Goal: Information Seeking & Learning: Check status

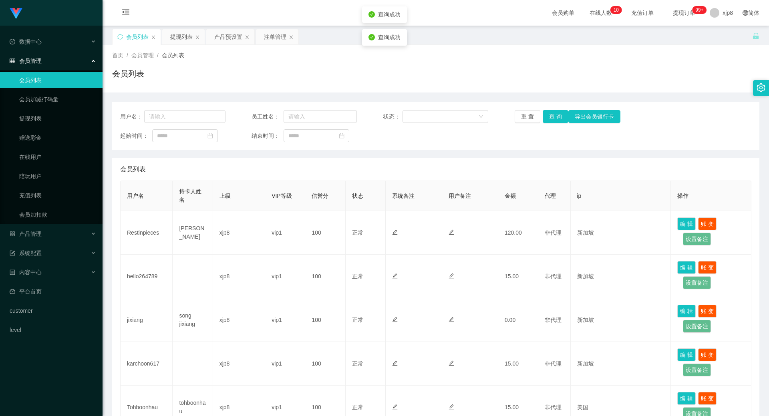
click at [551, 115] on button "查 询" at bounding box center [556, 116] width 26 height 13
click at [552, 124] on div "用户名： 员工姓名： 状态： 重 置 查 询 导出会员银行卡 起始时间： 结束时间：" at bounding box center [435, 126] width 647 height 48
click at [551, 120] on button "查 询" at bounding box center [556, 116] width 26 height 13
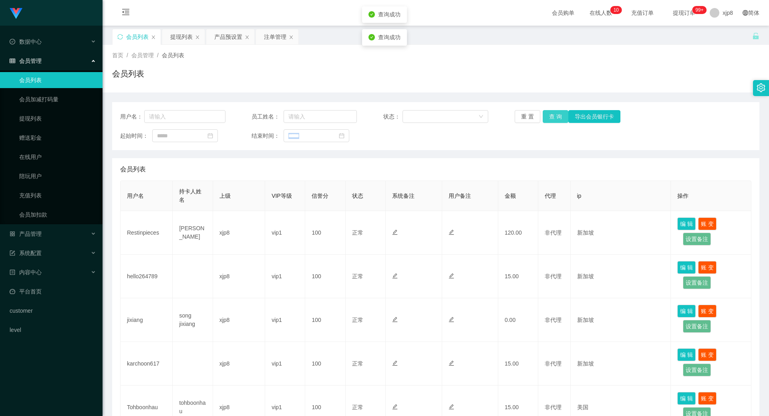
click at [551, 121] on button "查 询" at bounding box center [556, 116] width 26 height 13
click at [551, 123] on div "用户名： 员工姓名： 状态： 重 置 查 询 导出会员银行卡 起始时间： 结束时间：" at bounding box center [435, 126] width 647 height 48
click at [550, 117] on button "查 询" at bounding box center [556, 116] width 26 height 13
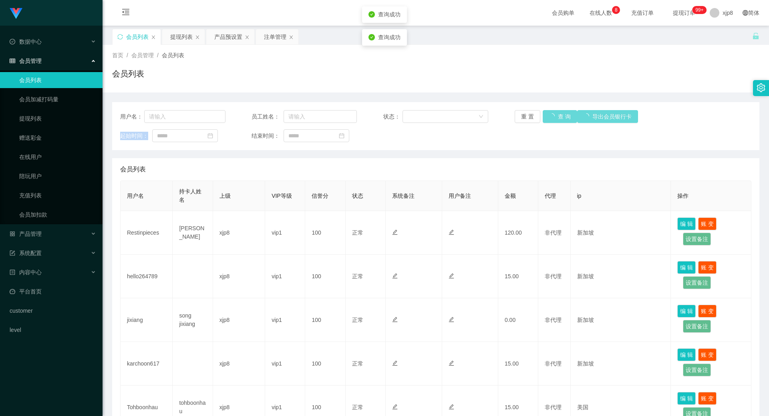
click at [550, 117] on div "重 置 查 询 导出会员银行卡" at bounding box center [567, 116] width 105 height 13
click at [549, 119] on button "查 询" at bounding box center [560, 116] width 34 height 13
click at [549, 119] on button "查 询" at bounding box center [556, 116] width 26 height 13
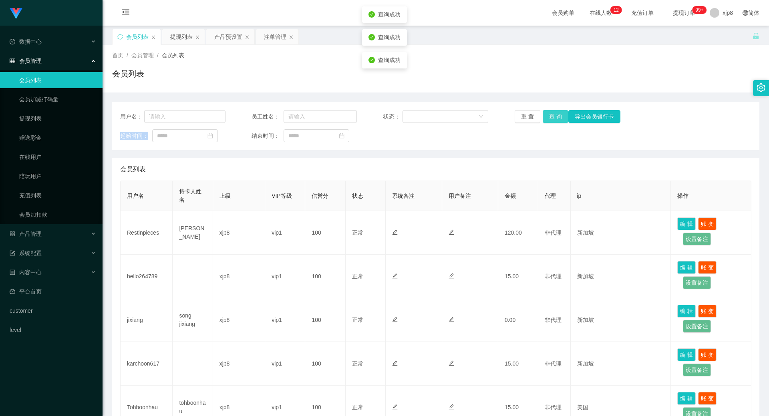
click at [549, 119] on button "查 询" at bounding box center [556, 116] width 26 height 13
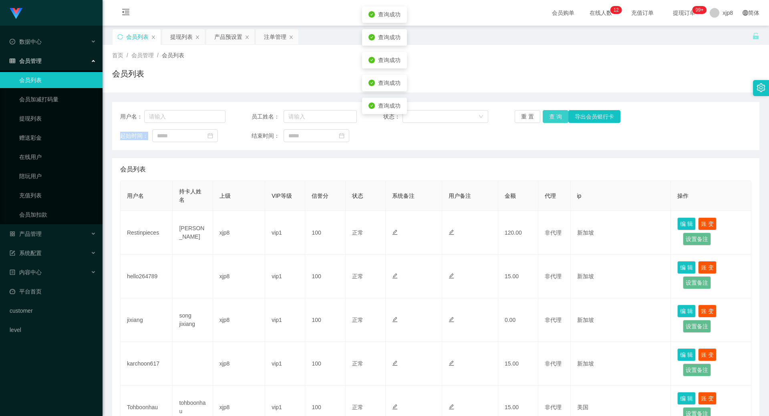
click at [549, 119] on button "查 询" at bounding box center [556, 116] width 26 height 13
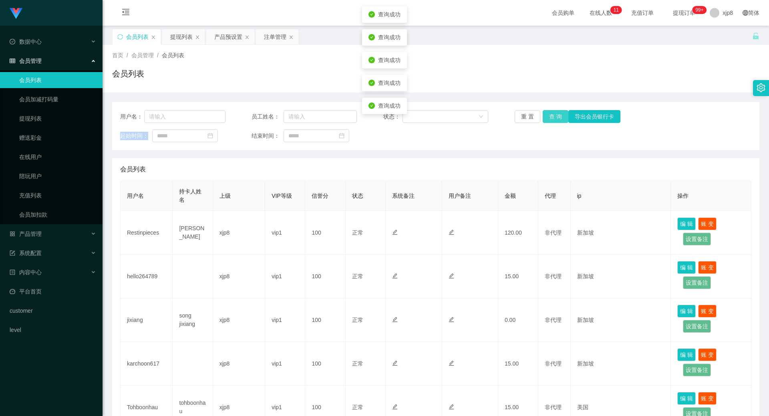
click at [549, 119] on button "查 询" at bounding box center [556, 116] width 26 height 13
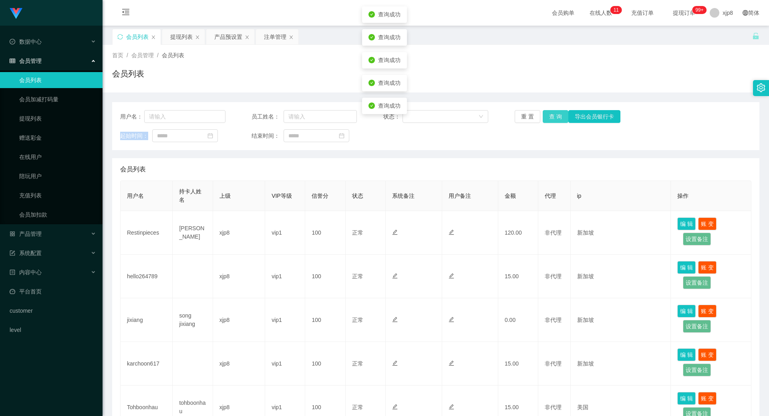
click at [549, 119] on button "查 询" at bounding box center [556, 116] width 26 height 13
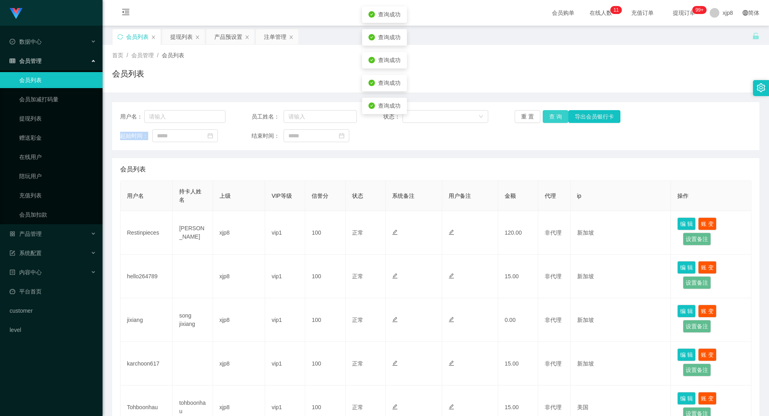
click at [549, 119] on button "查 询" at bounding box center [556, 116] width 26 height 13
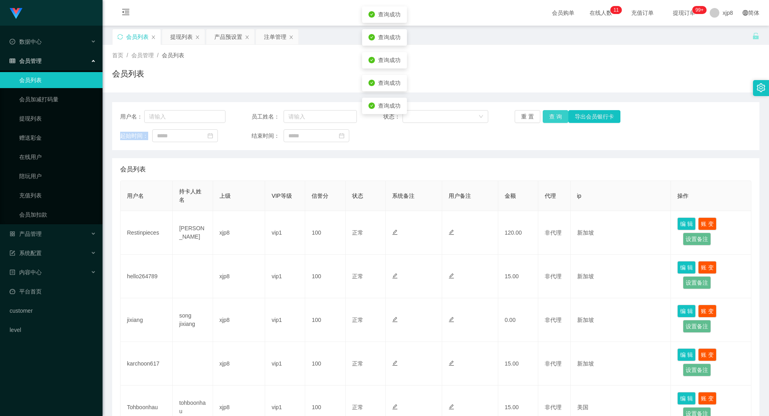
click at [549, 119] on button "查 询" at bounding box center [556, 116] width 26 height 13
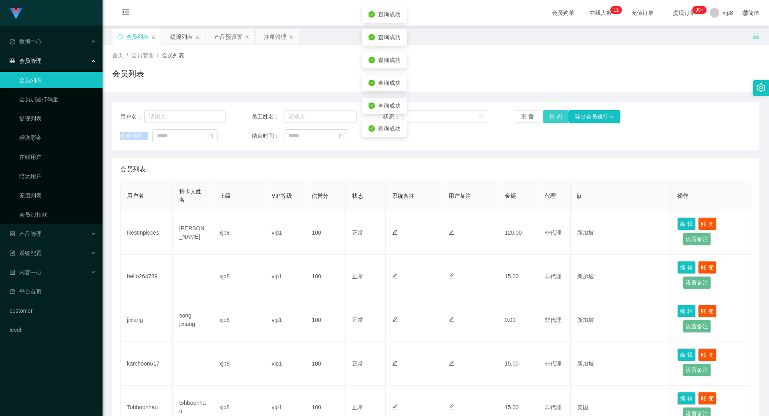
click at [549, 119] on button "查 询" at bounding box center [556, 116] width 26 height 13
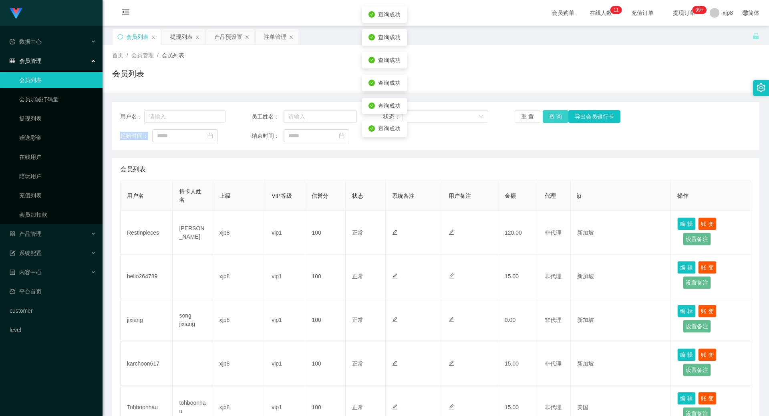
click at [549, 119] on button "查 询" at bounding box center [556, 116] width 26 height 13
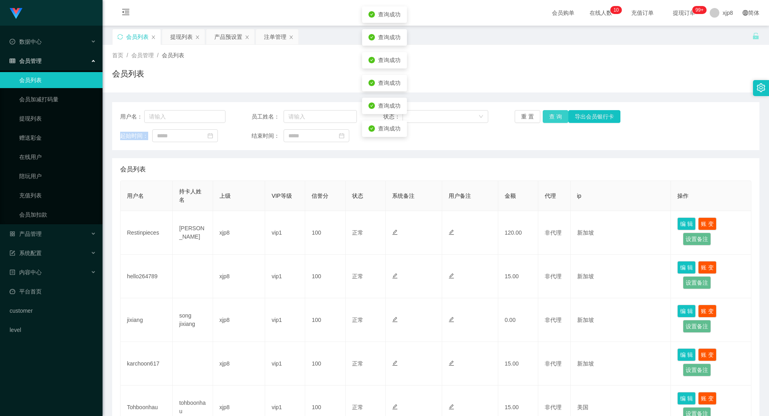
click at [548, 120] on button "查 询" at bounding box center [556, 116] width 26 height 13
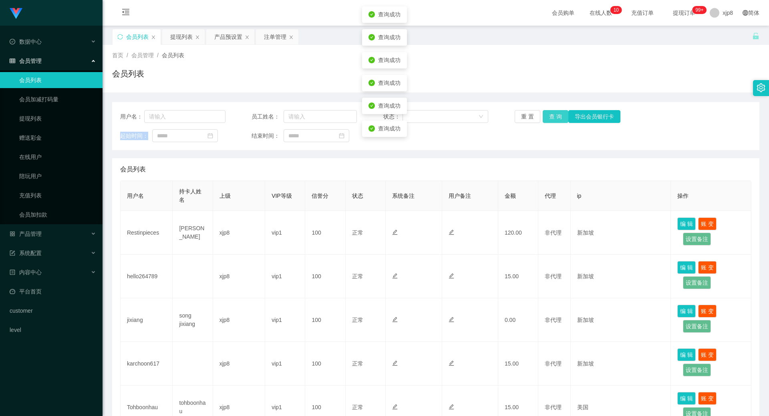
click at [548, 120] on button "查 询" at bounding box center [556, 116] width 26 height 13
click at [548, 120] on button "查 询" at bounding box center [560, 116] width 34 height 13
click at [548, 120] on button "查 询" at bounding box center [556, 116] width 26 height 13
click at [552, 114] on button "查 询" at bounding box center [556, 116] width 26 height 13
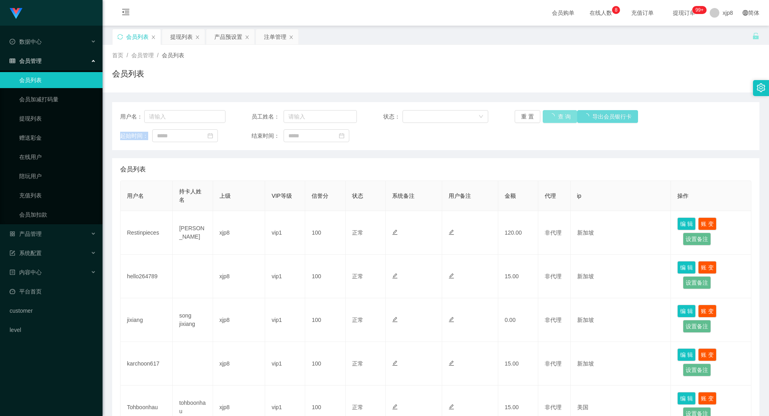
click at [552, 114] on div "重 置 查 询 导出会员银行卡" at bounding box center [567, 116] width 105 height 13
click at [552, 114] on button "查 询" at bounding box center [556, 116] width 26 height 13
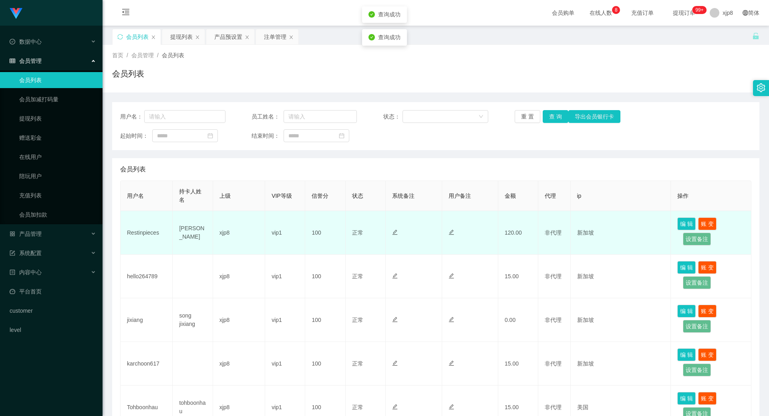
click at [145, 233] on td "Restinpieces" at bounding box center [147, 233] width 52 height 44
copy td "Restinpieces"
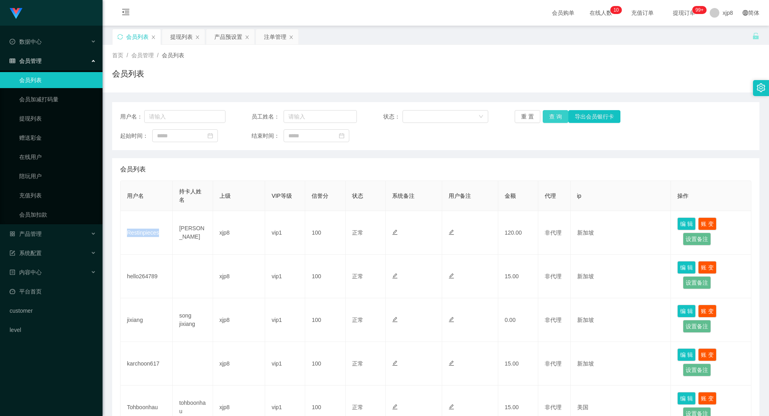
click at [554, 110] on button "查 询" at bounding box center [556, 116] width 26 height 13
click at [556, 111] on button "查 询" at bounding box center [556, 116] width 26 height 13
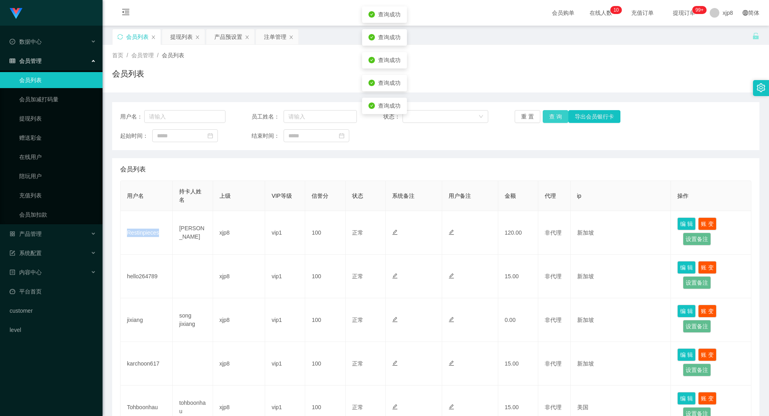
click at [556, 111] on button "查 询" at bounding box center [556, 116] width 26 height 13
click at [547, 120] on button "查 询" at bounding box center [556, 116] width 26 height 13
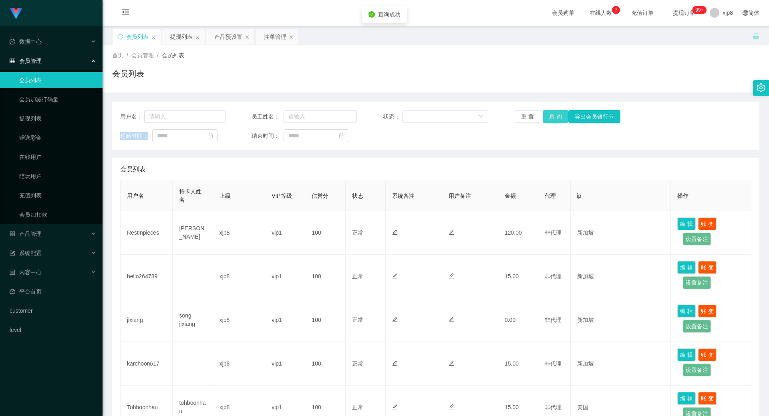
click at [547, 120] on div "重 置 查 询 导出会员银行卡" at bounding box center [567, 116] width 105 height 13
click at [547, 120] on button "查 询" at bounding box center [556, 116] width 26 height 13
click at [547, 120] on div "重 置 查 询 导出会员银行卡" at bounding box center [567, 116] width 105 height 13
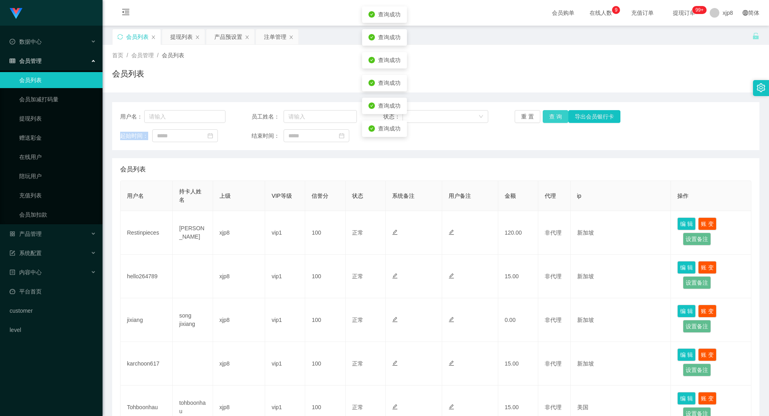
click at [547, 120] on button "查 询" at bounding box center [556, 116] width 26 height 13
click at [547, 120] on div "重 置 查 询 导出会员银行卡" at bounding box center [567, 116] width 105 height 13
click at [553, 120] on button "查 询" at bounding box center [556, 116] width 26 height 13
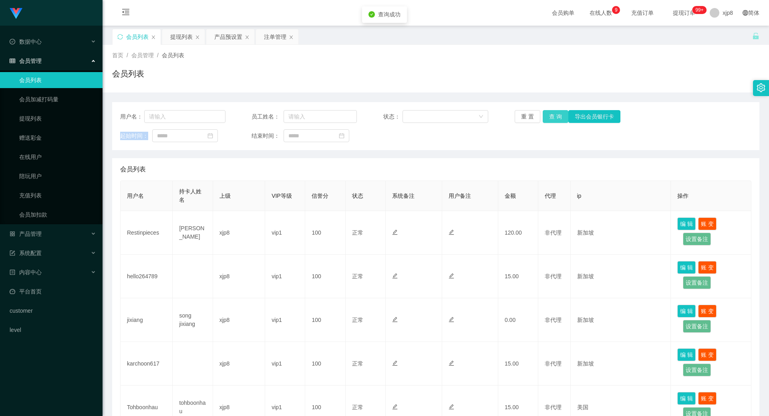
click at [553, 120] on div "重 置 查 询 导出会员银行卡" at bounding box center [567, 116] width 105 height 13
click at [546, 115] on button "查 询" at bounding box center [556, 116] width 26 height 13
click at [547, 115] on button "查 询" at bounding box center [556, 116] width 26 height 13
click at [179, 35] on div "提现列表" at bounding box center [181, 36] width 22 height 15
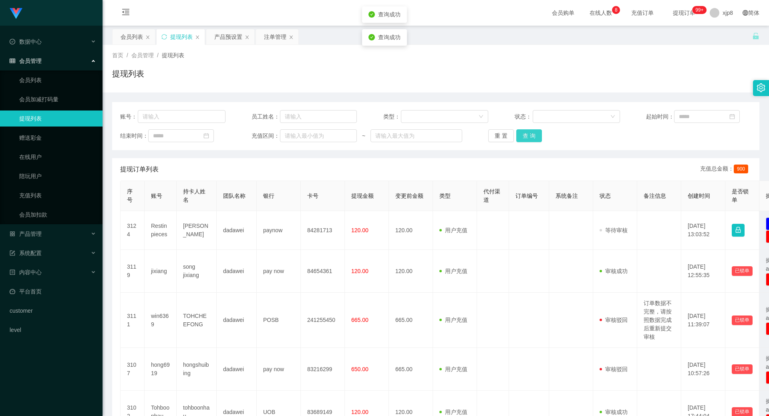
click at [525, 135] on button "查 询" at bounding box center [529, 135] width 26 height 13
click at [525, 135] on div "重 置 查 询" at bounding box center [540, 135] width 105 height 13
click at [525, 135] on button "查 询" at bounding box center [529, 135] width 26 height 13
click at [525, 135] on div "重 置 查 询" at bounding box center [540, 135] width 105 height 13
click at [525, 135] on button "查 询" at bounding box center [529, 135] width 26 height 13
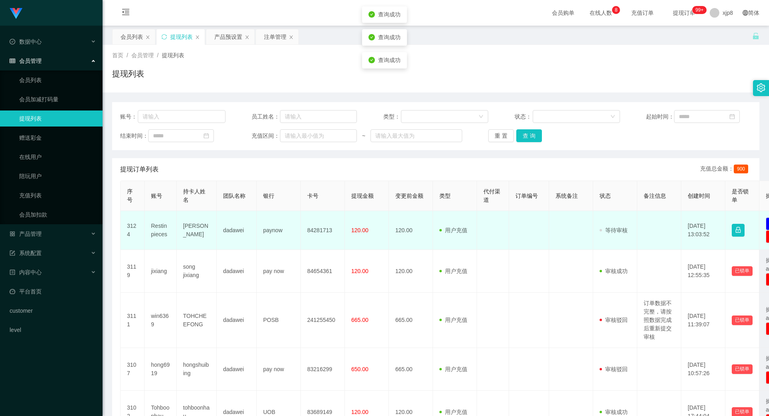
click at [159, 227] on td "Restinpieces" at bounding box center [161, 230] width 32 height 39
copy td "Restinpieces"
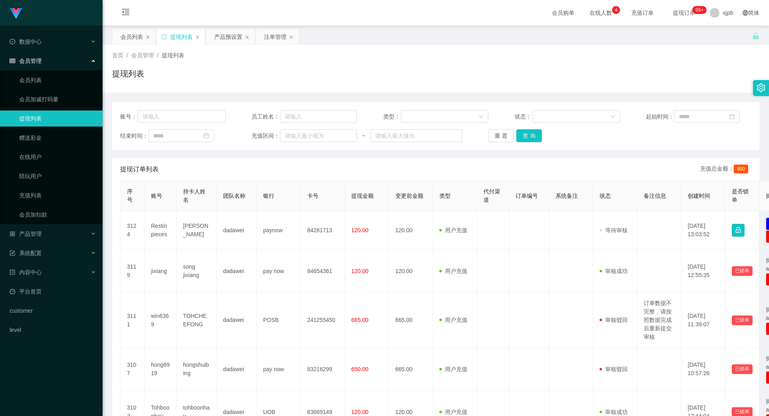
click at [528, 143] on div "账号： 员工姓名： 类型： 状态： 起始时间： 结束时间： 充值区间： ~ 重 置 查 询" at bounding box center [435, 126] width 647 height 48
click at [528, 139] on button "查 询" at bounding box center [529, 135] width 26 height 13
click at [528, 139] on div "重 置 查 询" at bounding box center [540, 135] width 105 height 13
click at [528, 139] on button "查 询" at bounding box center [533, 135] width 34 height 13
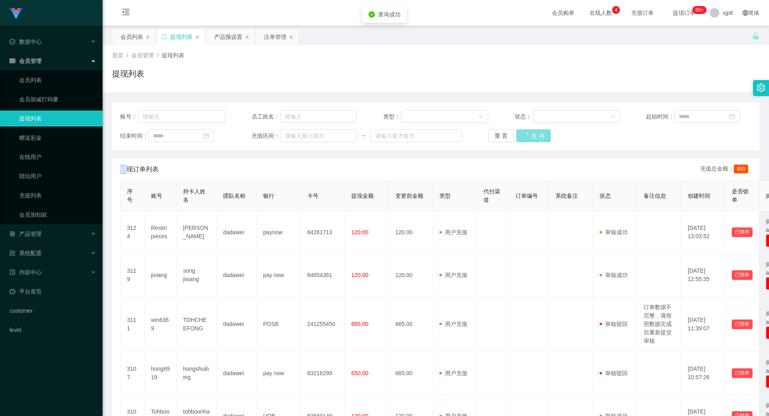
click at [528, 139] on div "重 置 查 询" at bounding box center [540, 135] width 105 height 13
click at [528, 139] on button "查 询" at bounding box center [533, 135] width 34 height 13
